Goal: Task Accomplishment & Management: Manage account settings

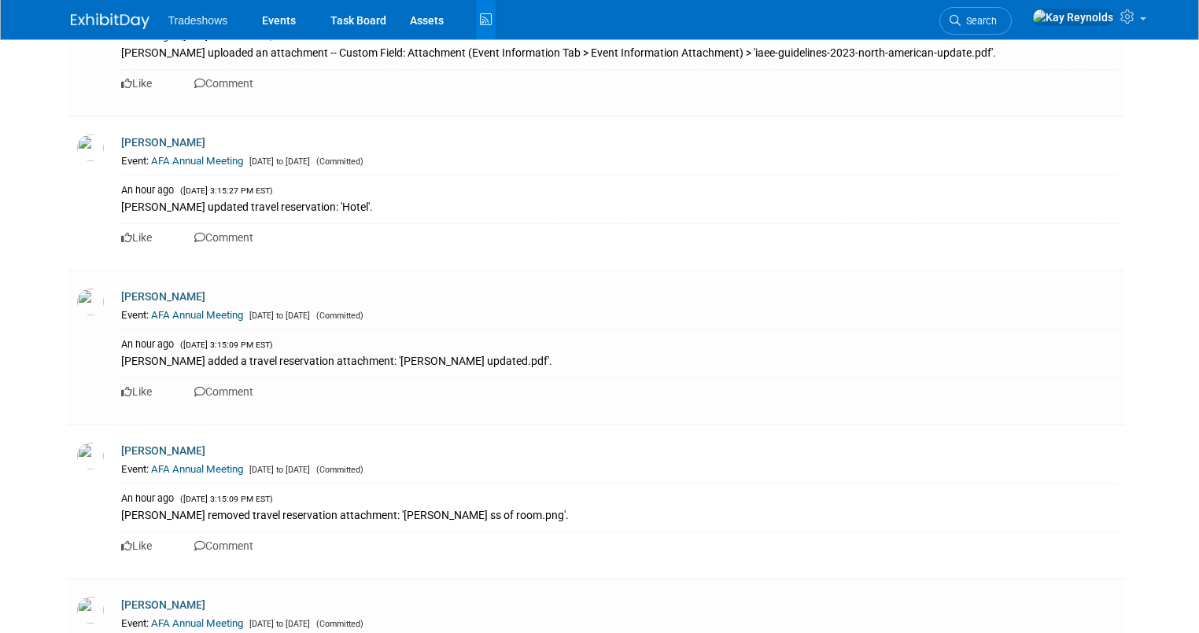
click at [71, 15] on img at bounding box center [110, 21] width 79 height 16
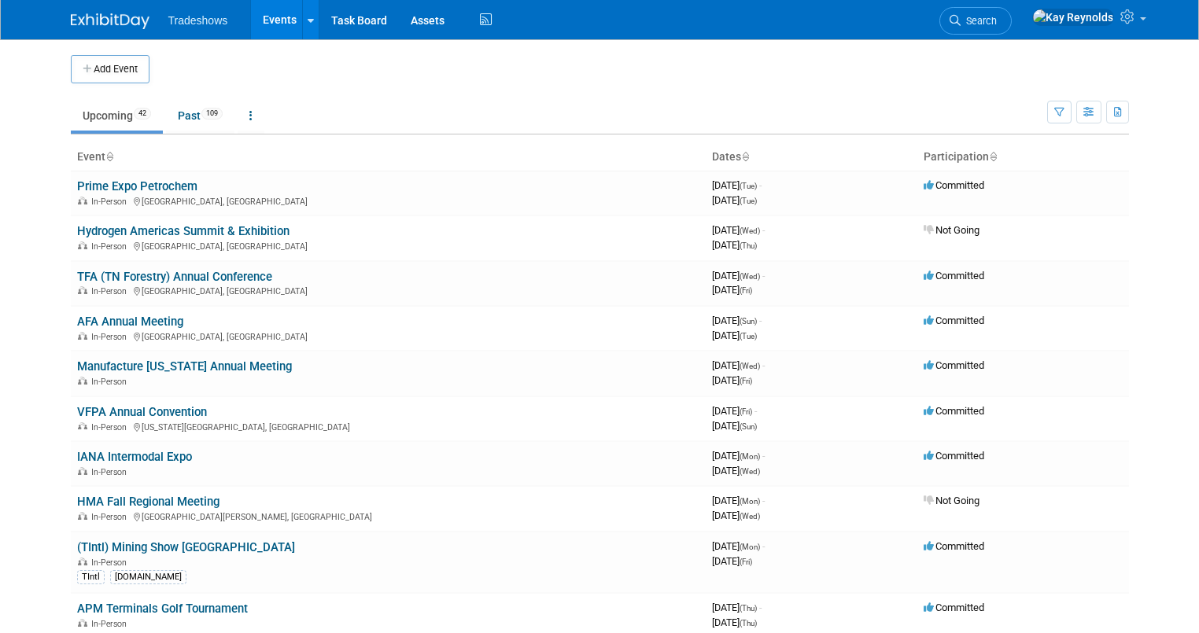
click at [265, 12] on link "Events" at bounding box center [279, 19] width 57 height 39
click at [271, 16] on link "Events" at bounding box center [279, 19] width 57 height 39
click at [997, 21] on span "Search" at bounding box center [979, 21] width 36 height 12
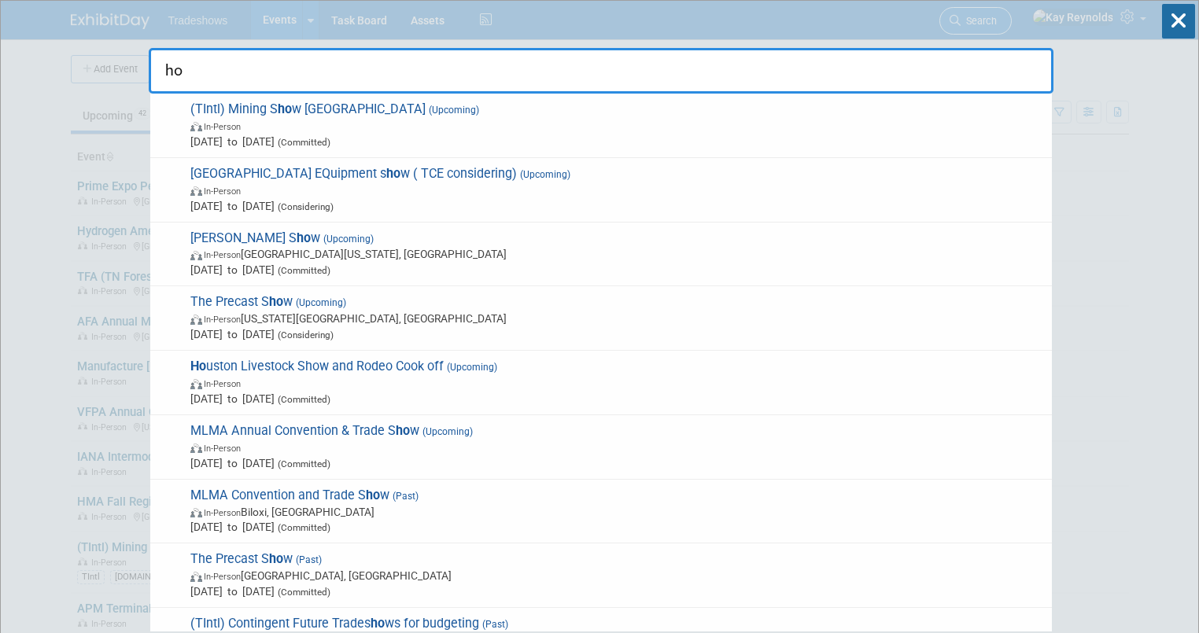
type input "h"
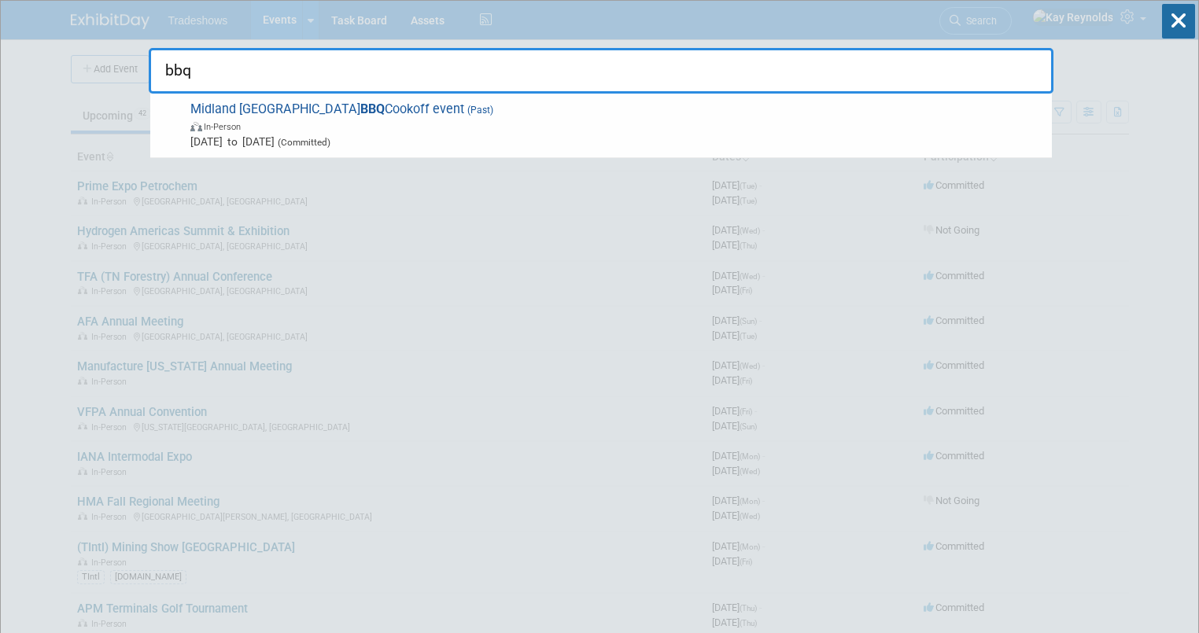
drag, startPoint x: 204, startPoint y: 72, endPoint x: 135, endPoint y: 72, distance: 68.5
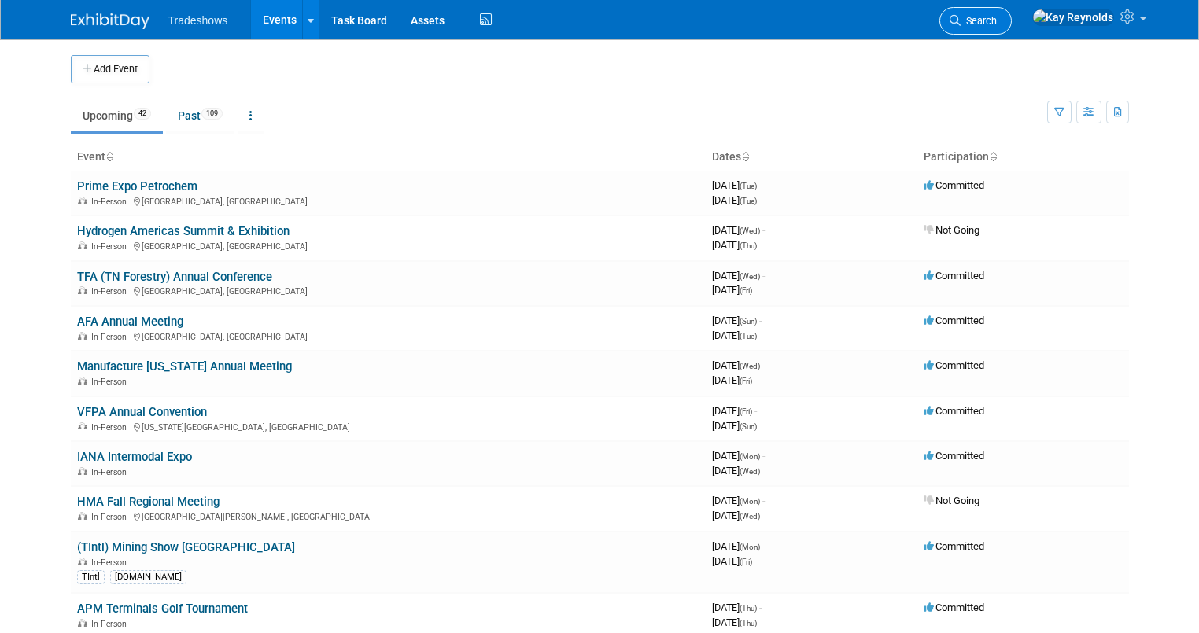
click at [997, 21] on span "Search" at bounding box center [979, 21] width 36 height 12
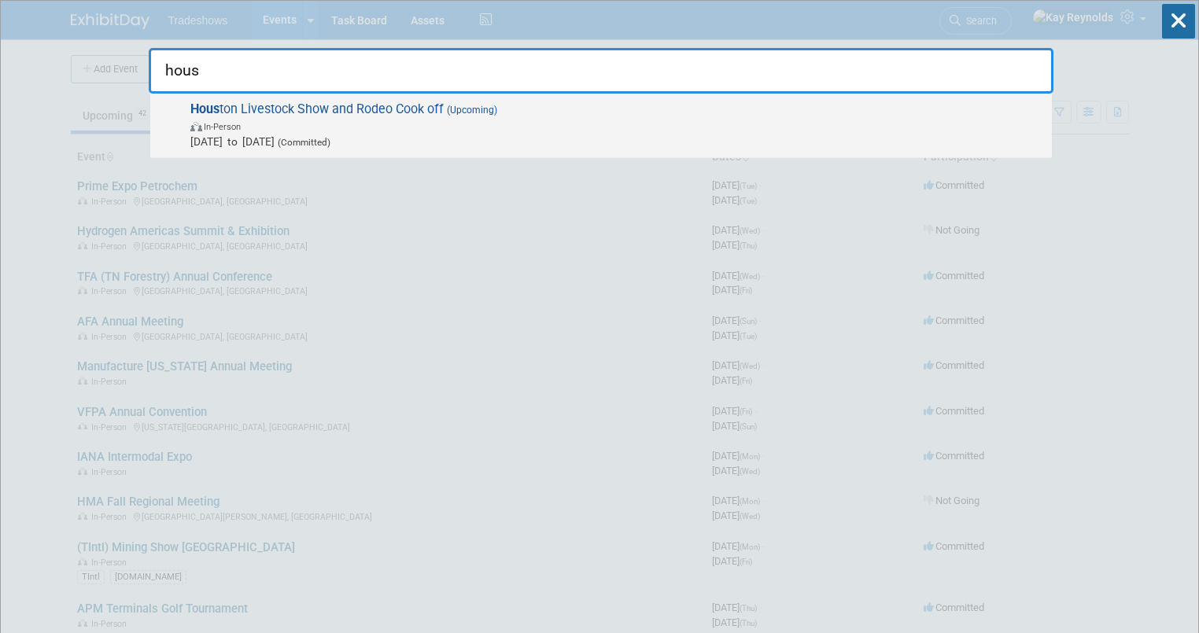
type input "hous"
click at [209, 143] on span "Feb 26, 2026 to Feb 28, 2026 (Committed)" at bounding box center [617, 142] width 854 height 16
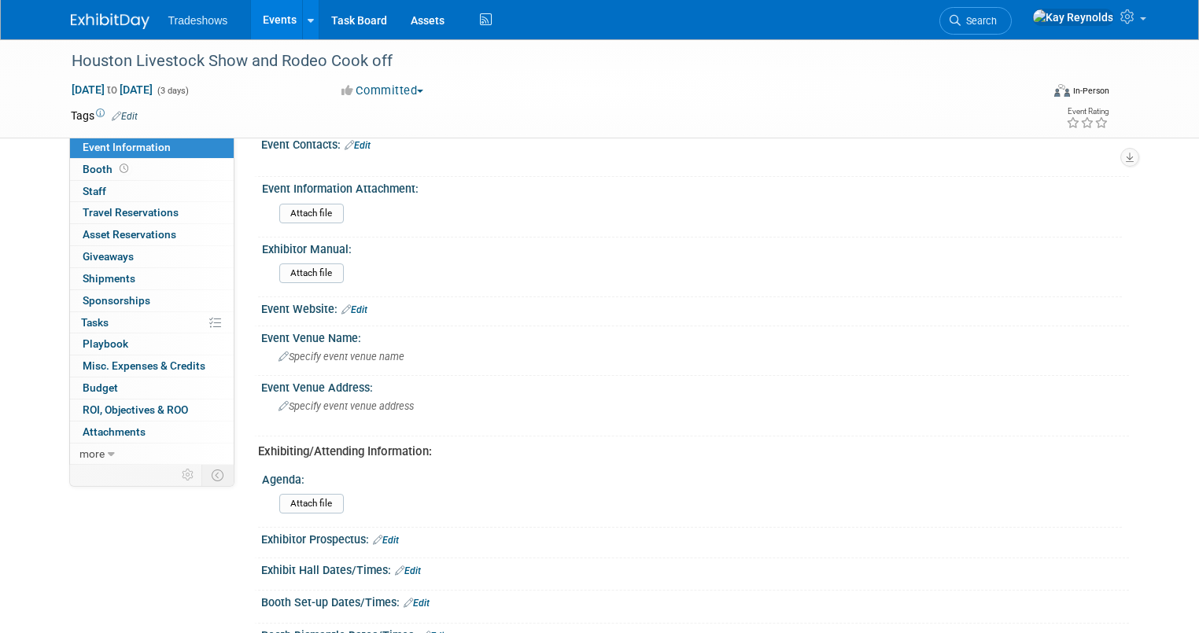
scroll to position [315, 0]
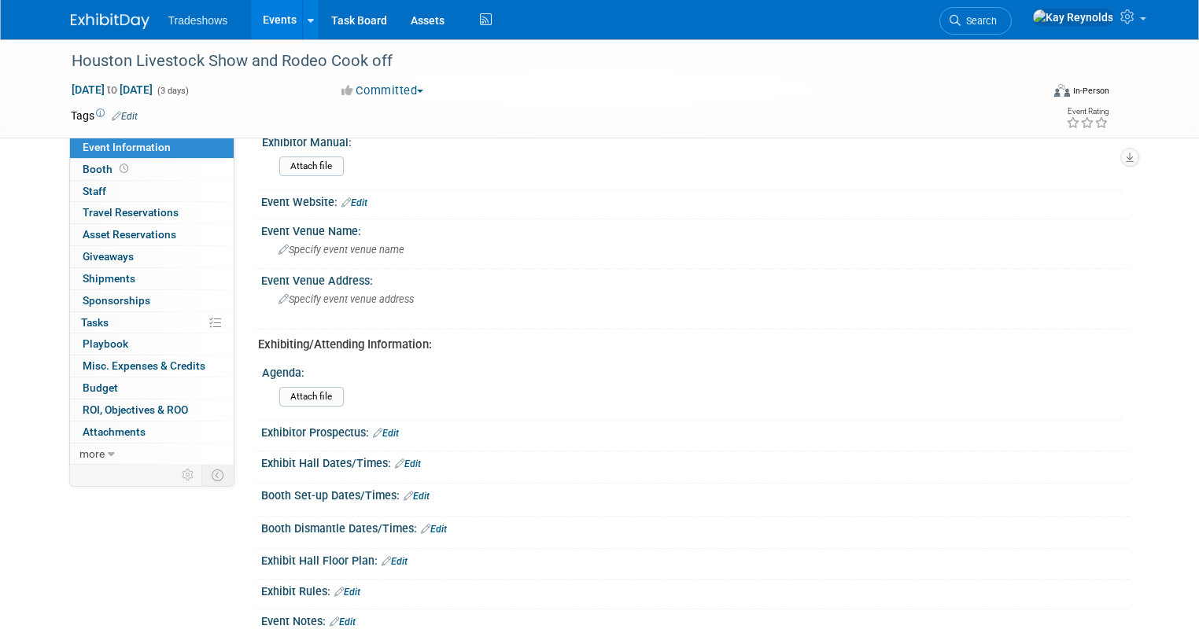
click at [405, 491] on link "Edit" at bounding box center [417, 496] width 26 height 11
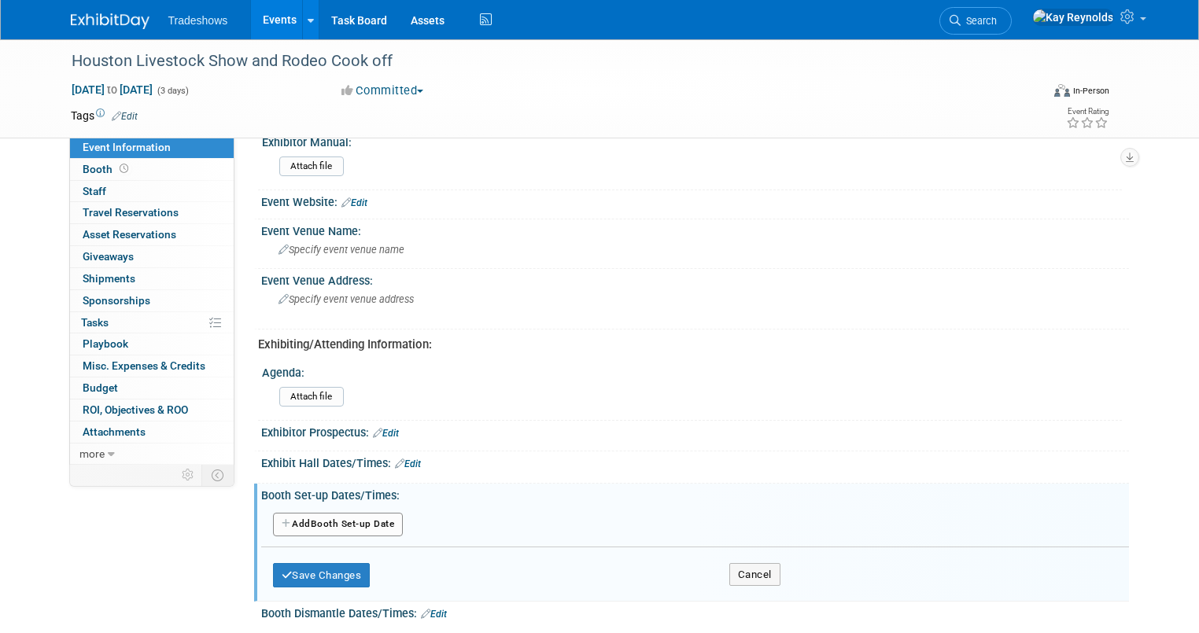
click at [293, 517] on button "Add Another Booth Set-up Date" at bounding box center [338, 525] width 131 height 24
select select "1"
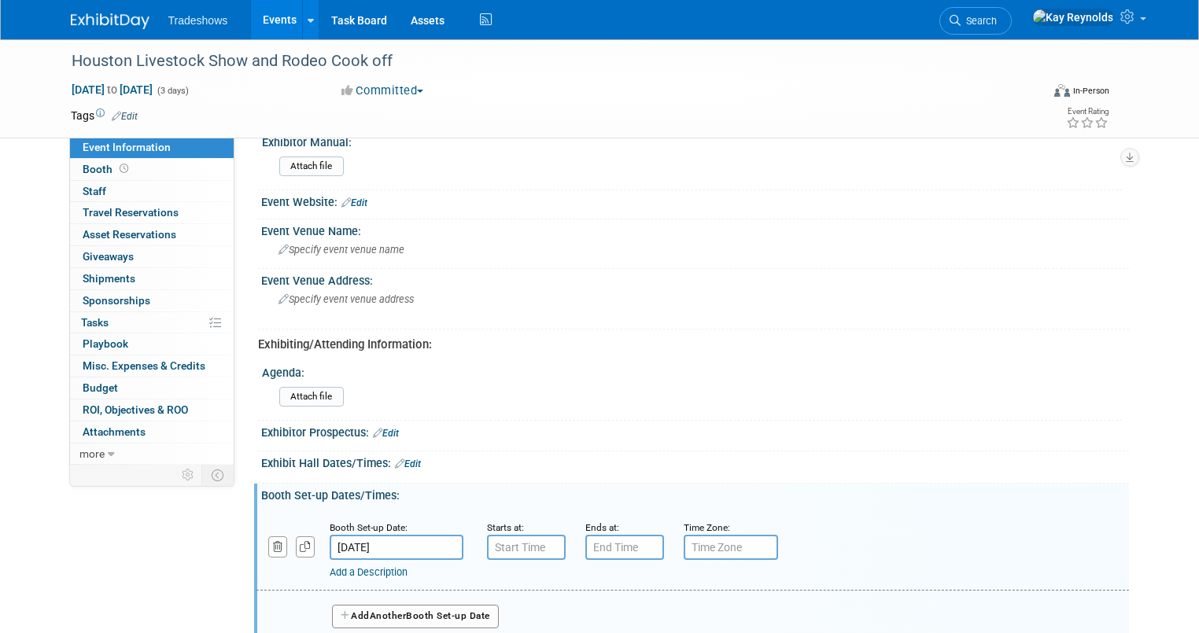
click at [341, 544] on input "Feb 26, 2026" at bounding box center [397, 547] width 134 height 25
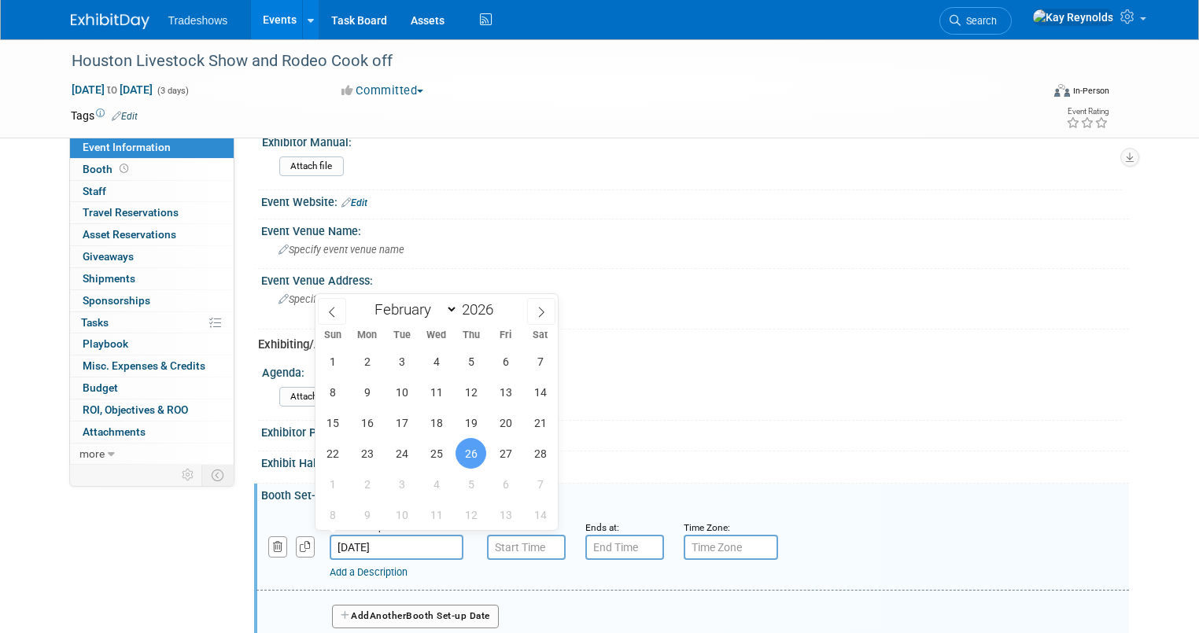
click at [677, 408] on div "Attach file" at bounding box center [698, 397] width 848 height 37
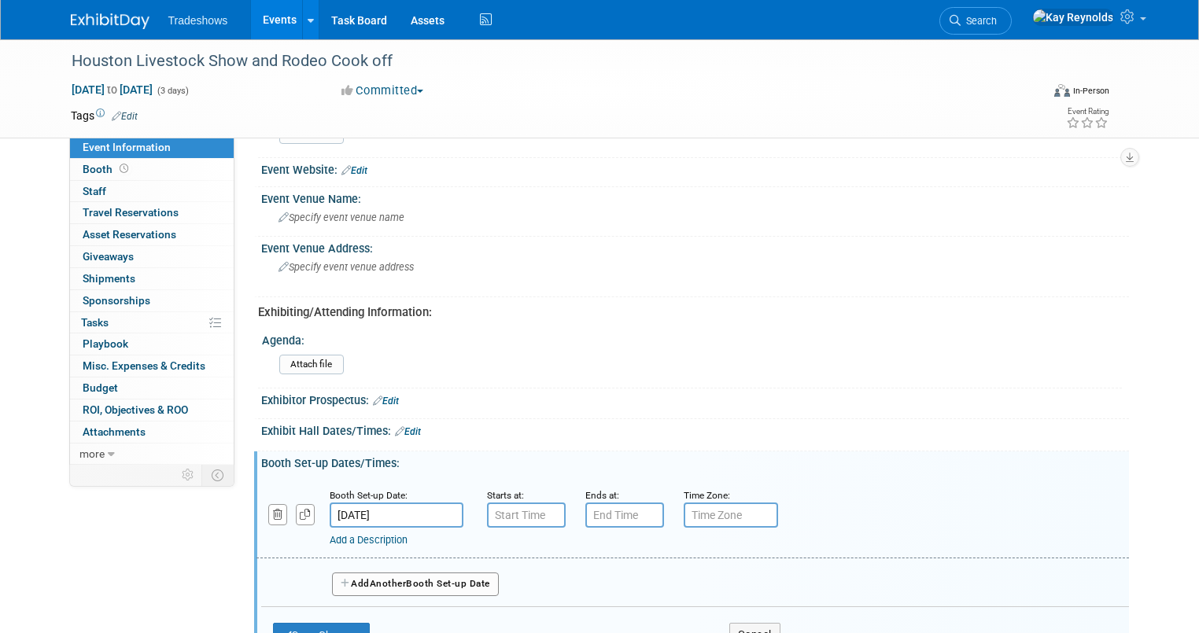
scroll to position [441, 0]
